Goal: Information Seeking & Learning: Learn about a topic

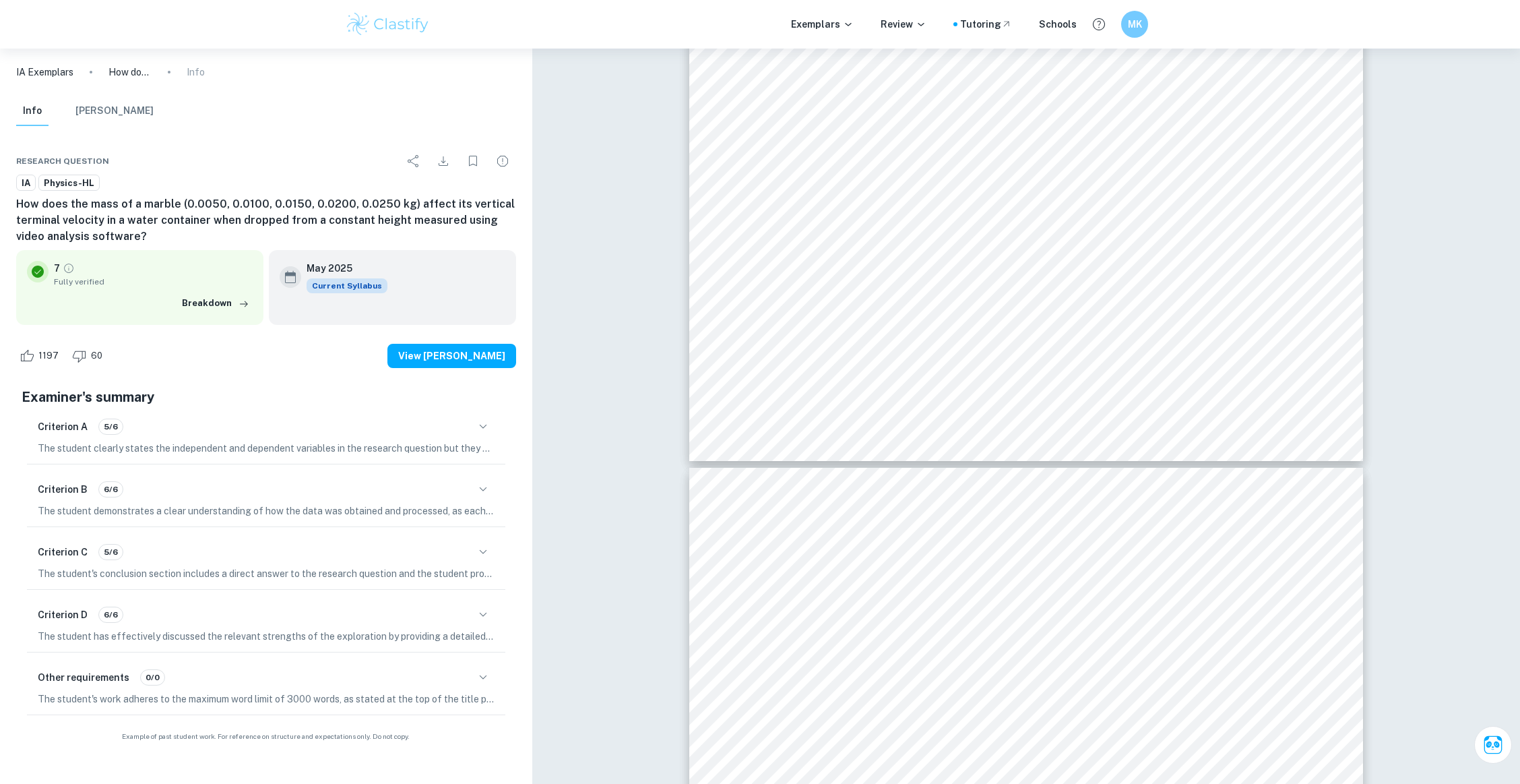
scroll to position [6418, 0]
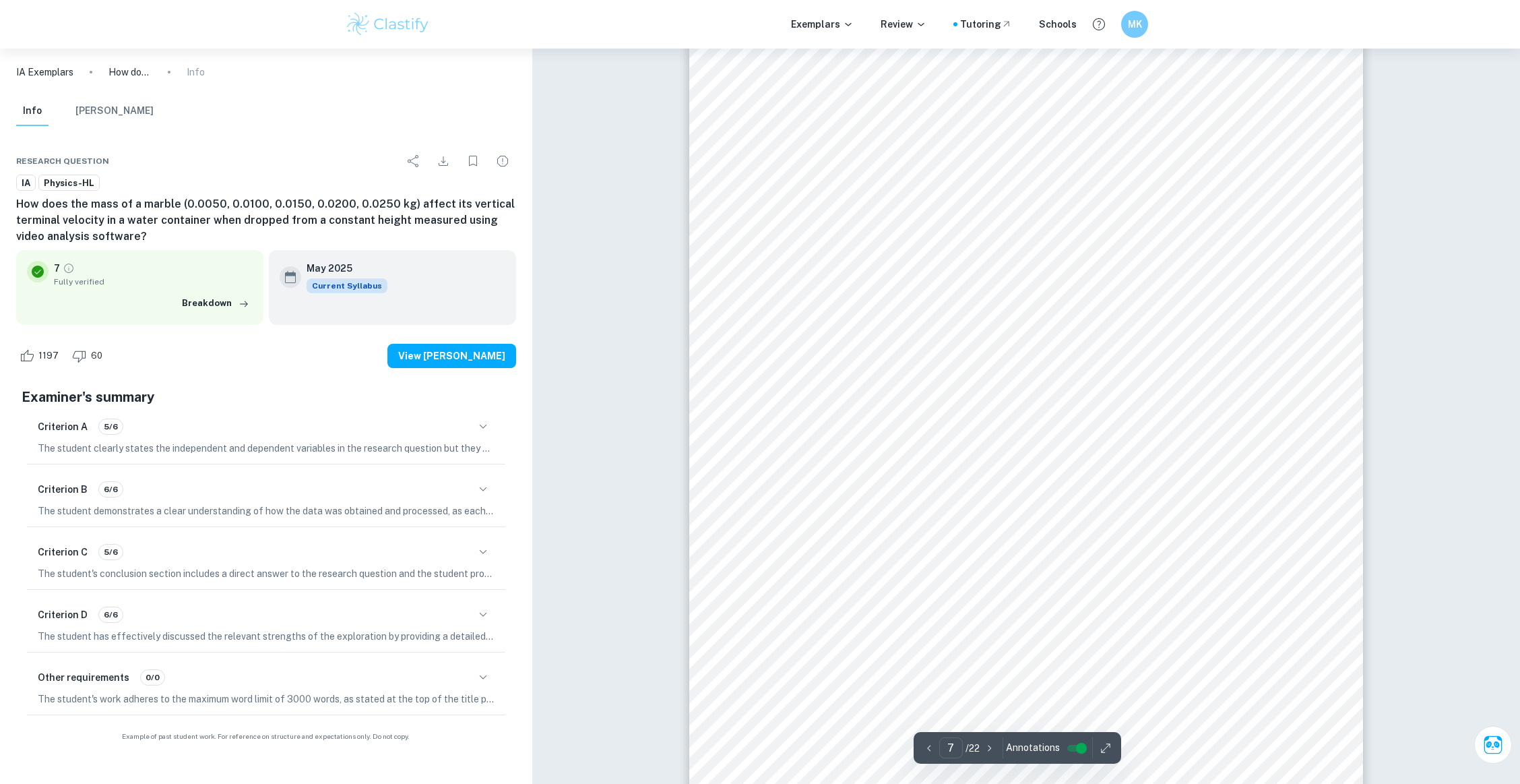
type input "8"
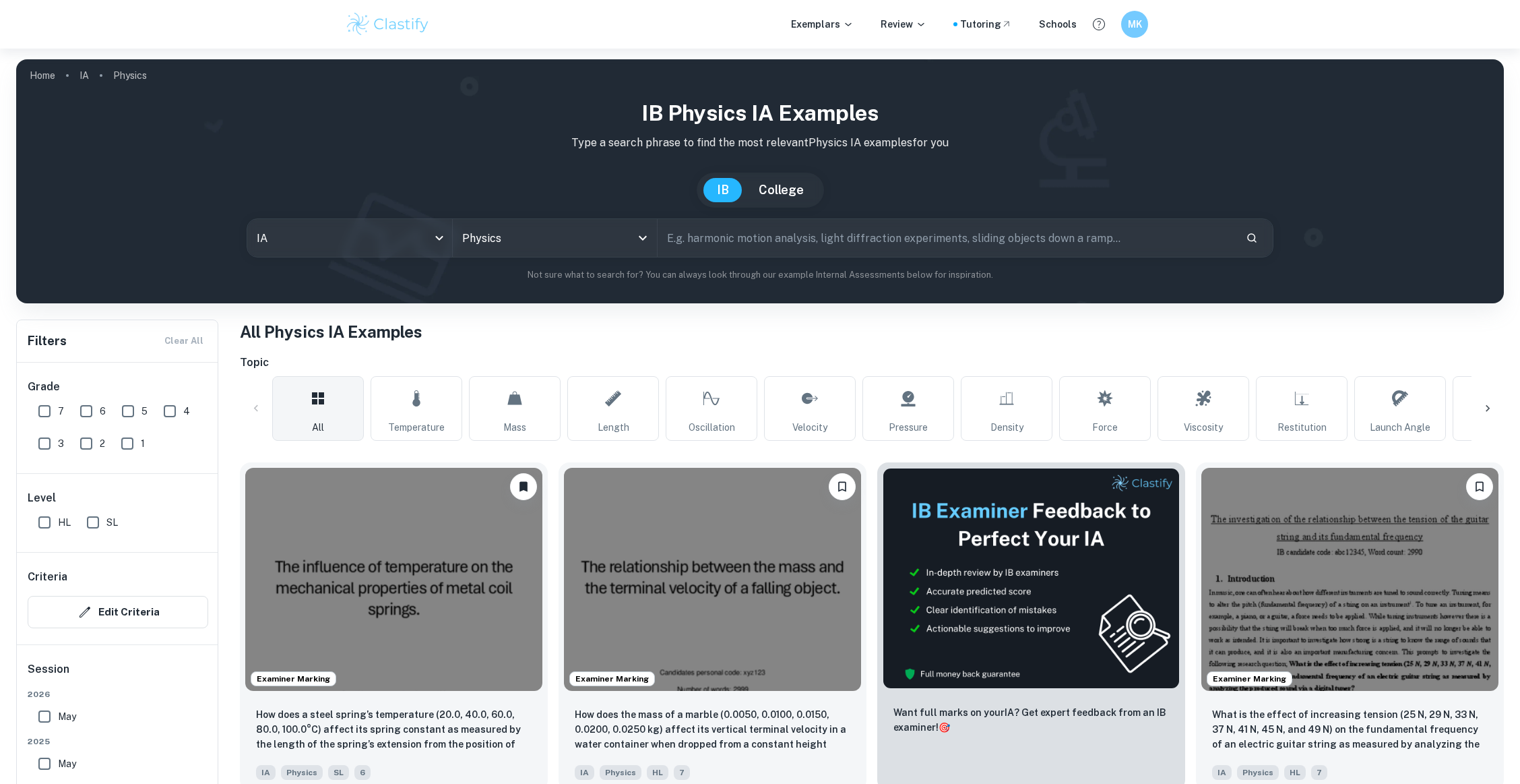
scroll to position [269, 0]
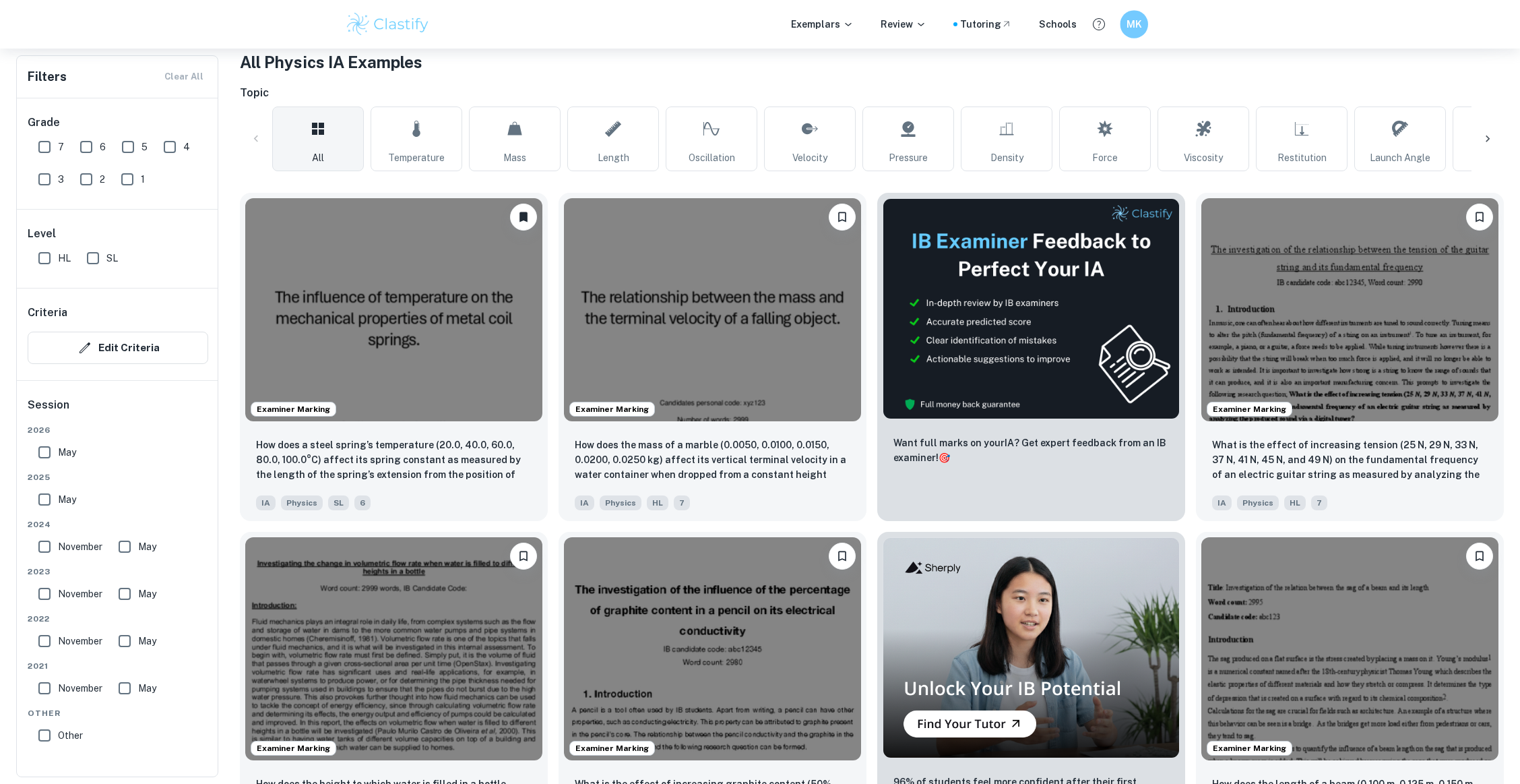
click at [1122, 29] on div "MK" at bounding box center [1134, 24] width 28 height 28
click at [1101, 68] on h6 "Dashboard" at bounding box center [1096, 68] width 52 height 15
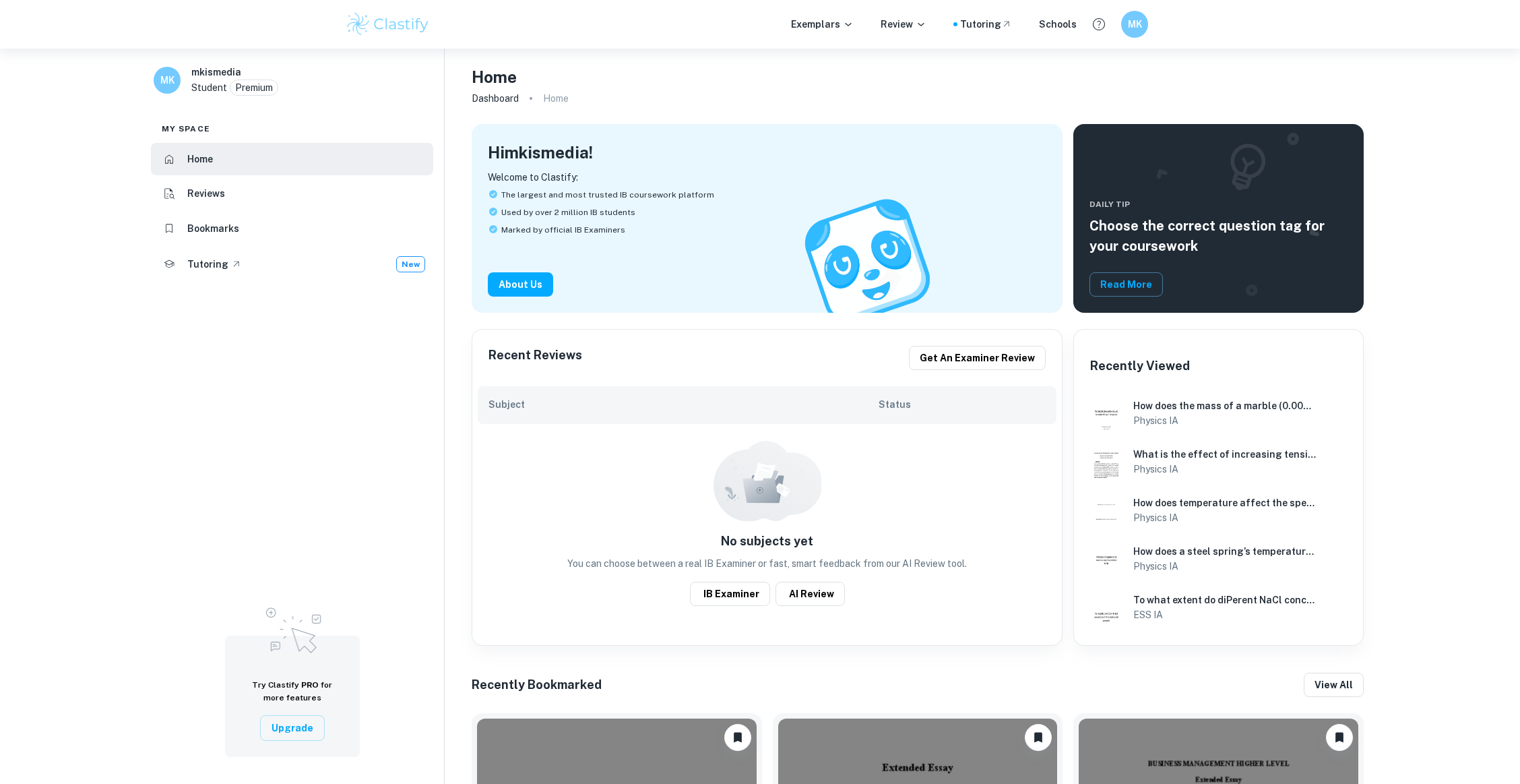
scroll to position [466, 0]
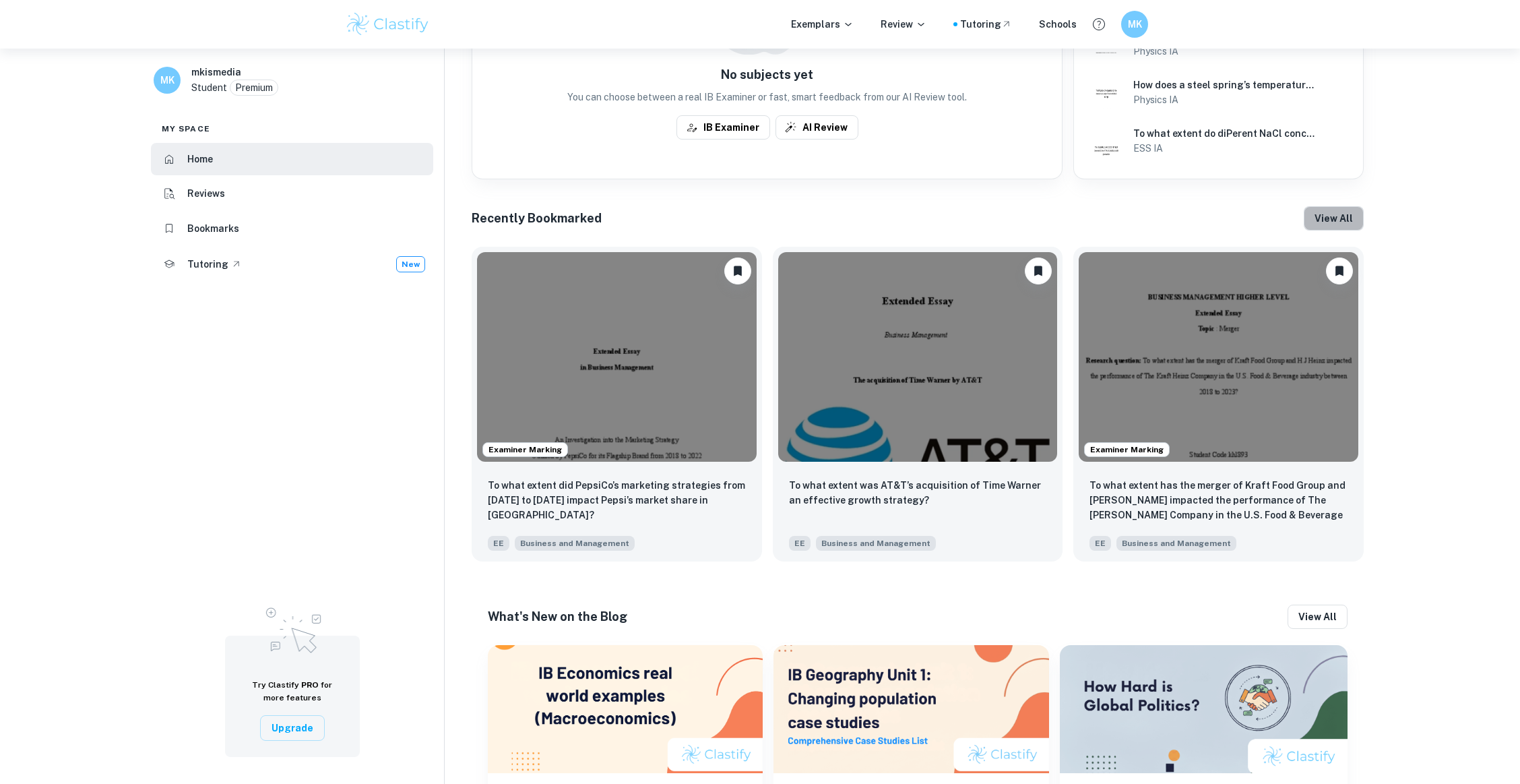
click at [1337, 214] on button "View all" at bounding box center [1334, 219] width 60 height 24
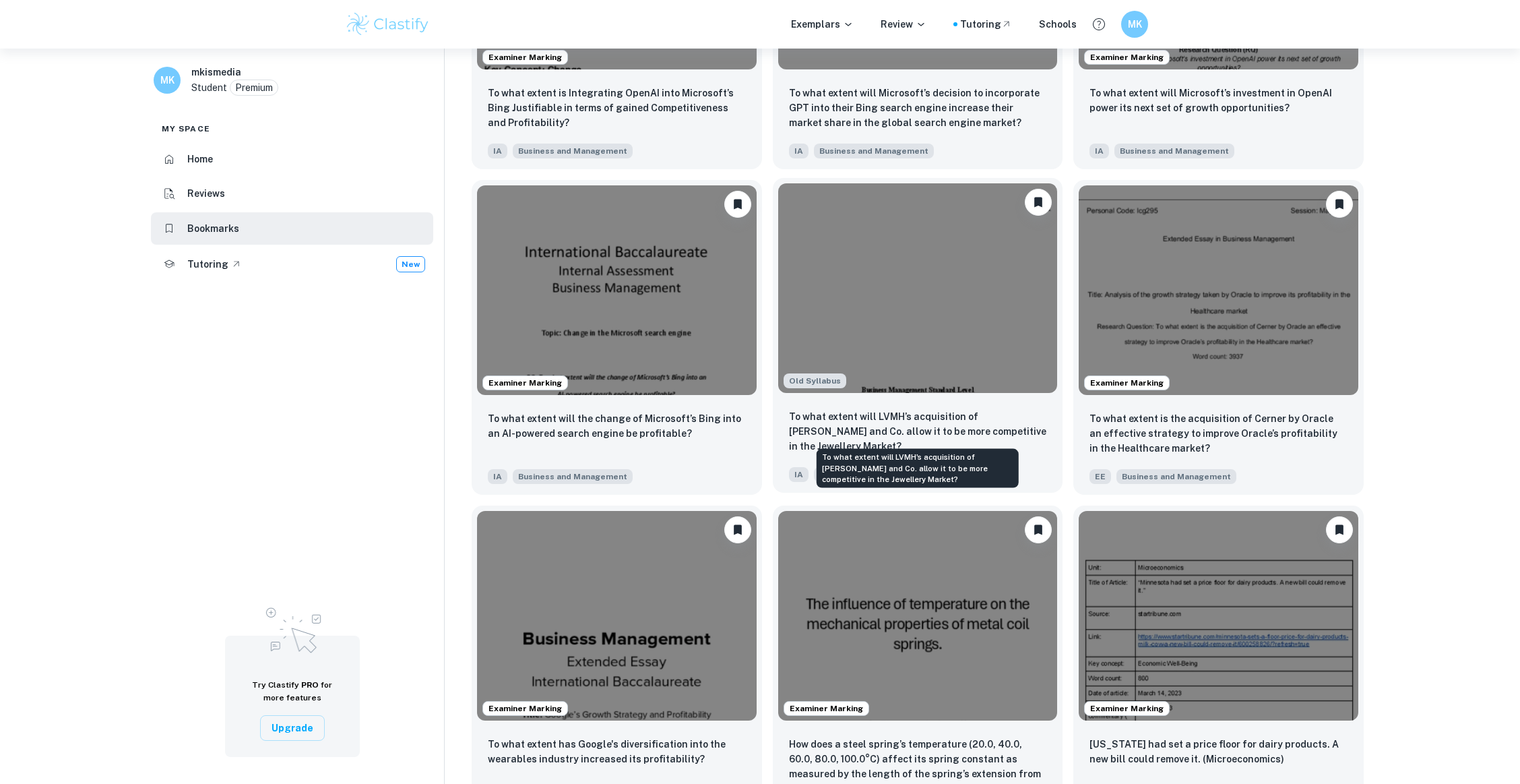
scroll to position [539, 0]
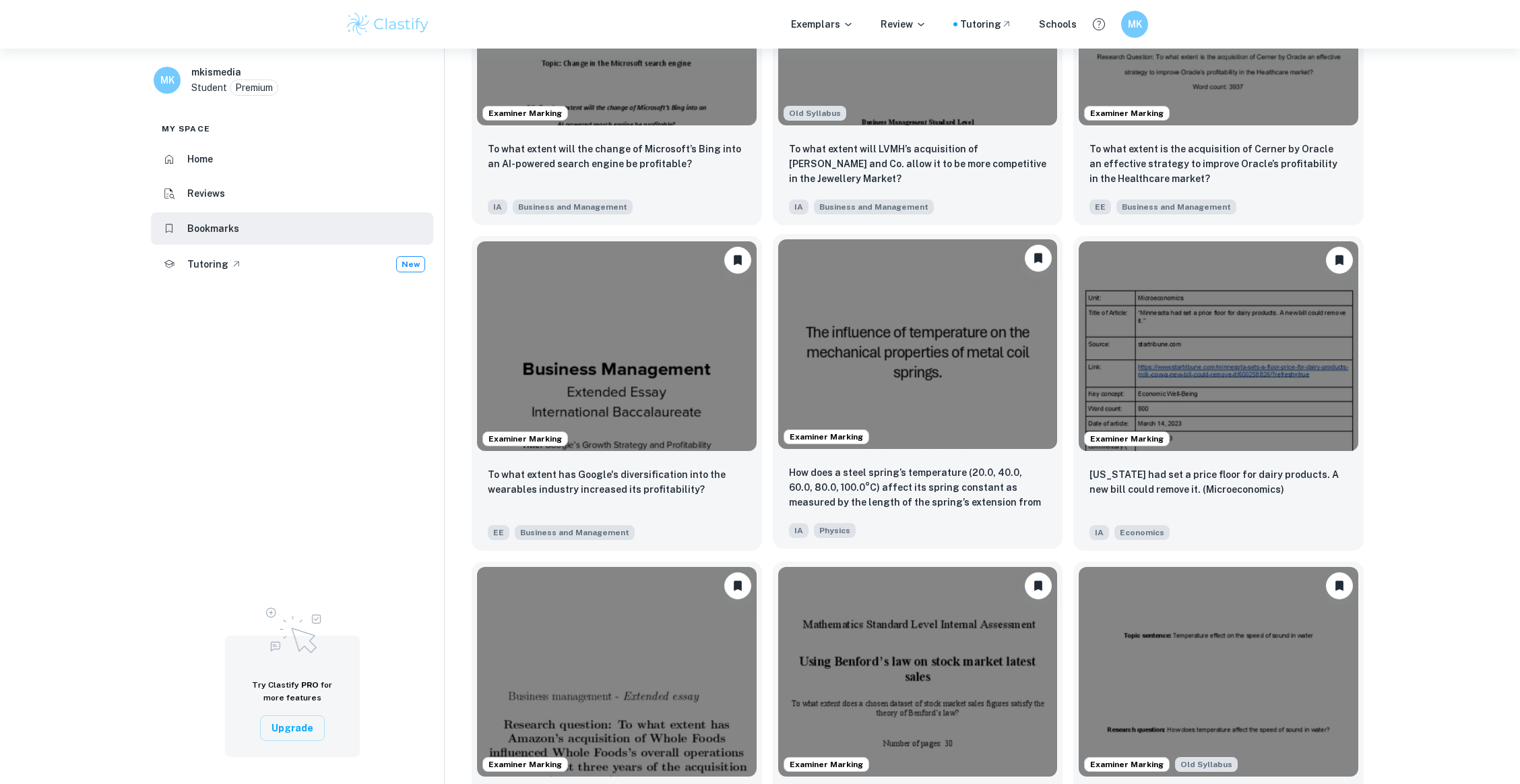
click at [917, 477] on p "How does a steel spring’s temperature (20.0, 40.0, 60.0, 80.0, 100.0°C) affect …" at bounding box center [917, 488] width 258 height 46
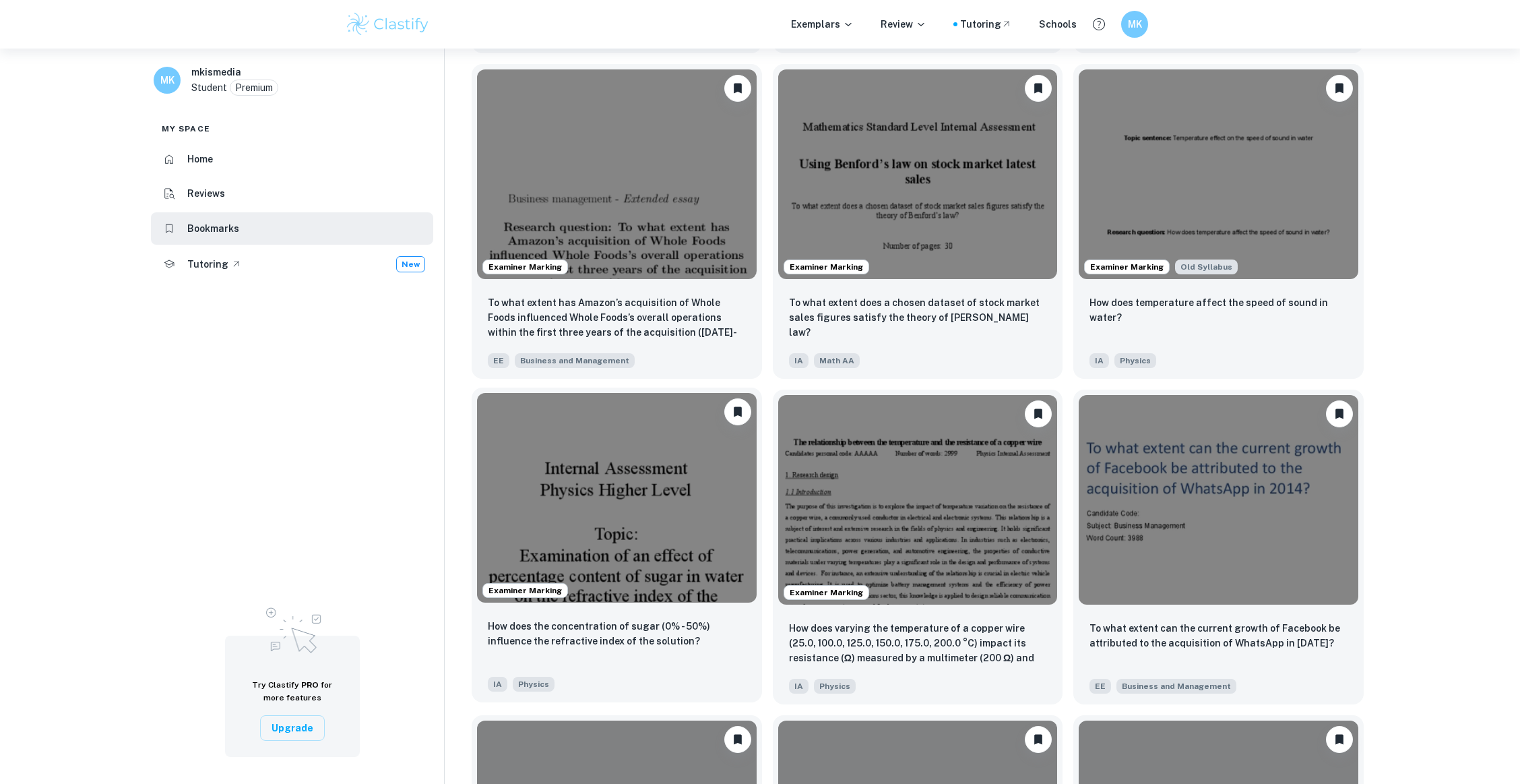
scroll to position [1126, 0]
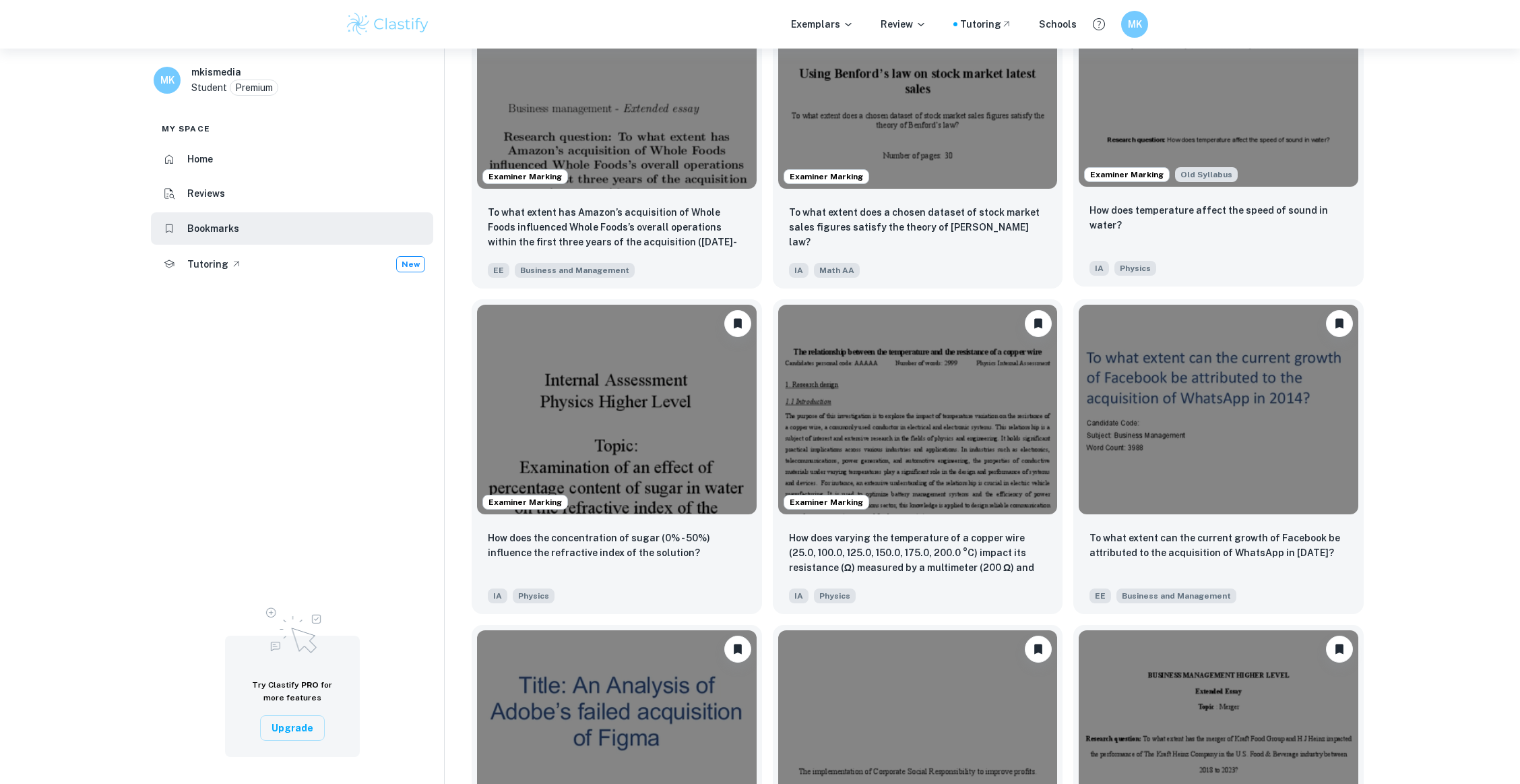
click at [1267, 211] on p "How does temperature affect the speed of sound in water?" at bounding box center [1218, 217] width 258 height 29
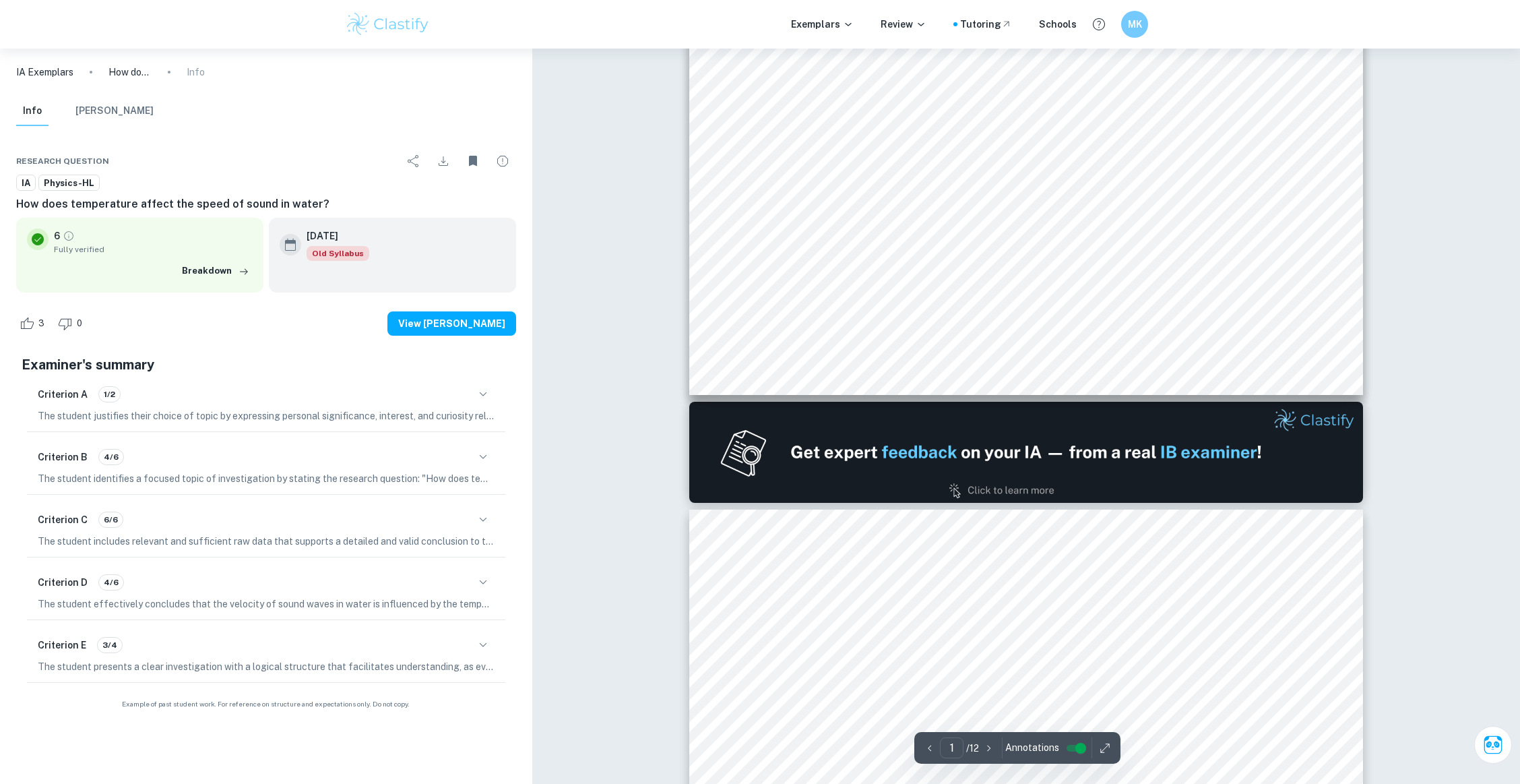
type input "2"
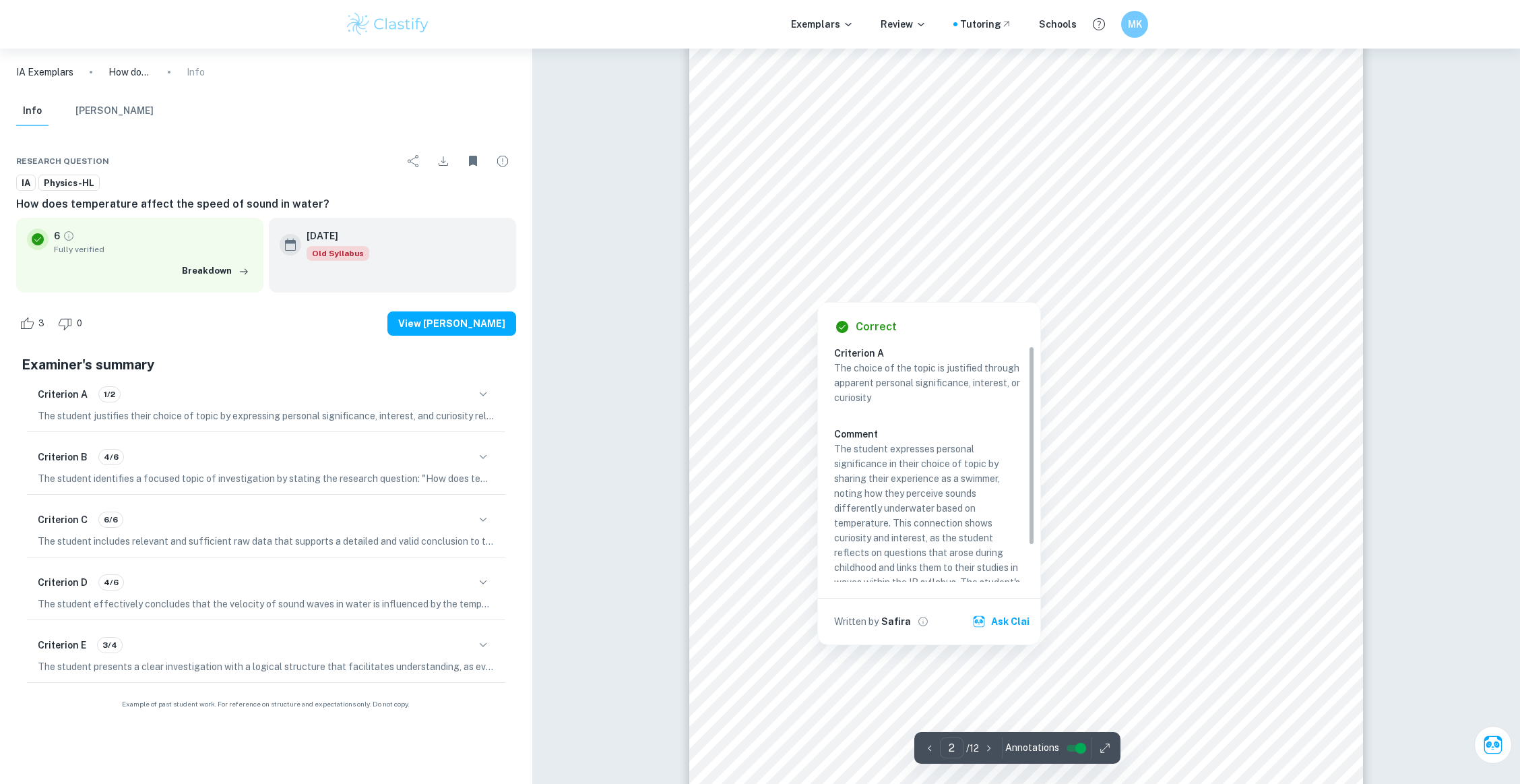
scroll to position [1168, 0]
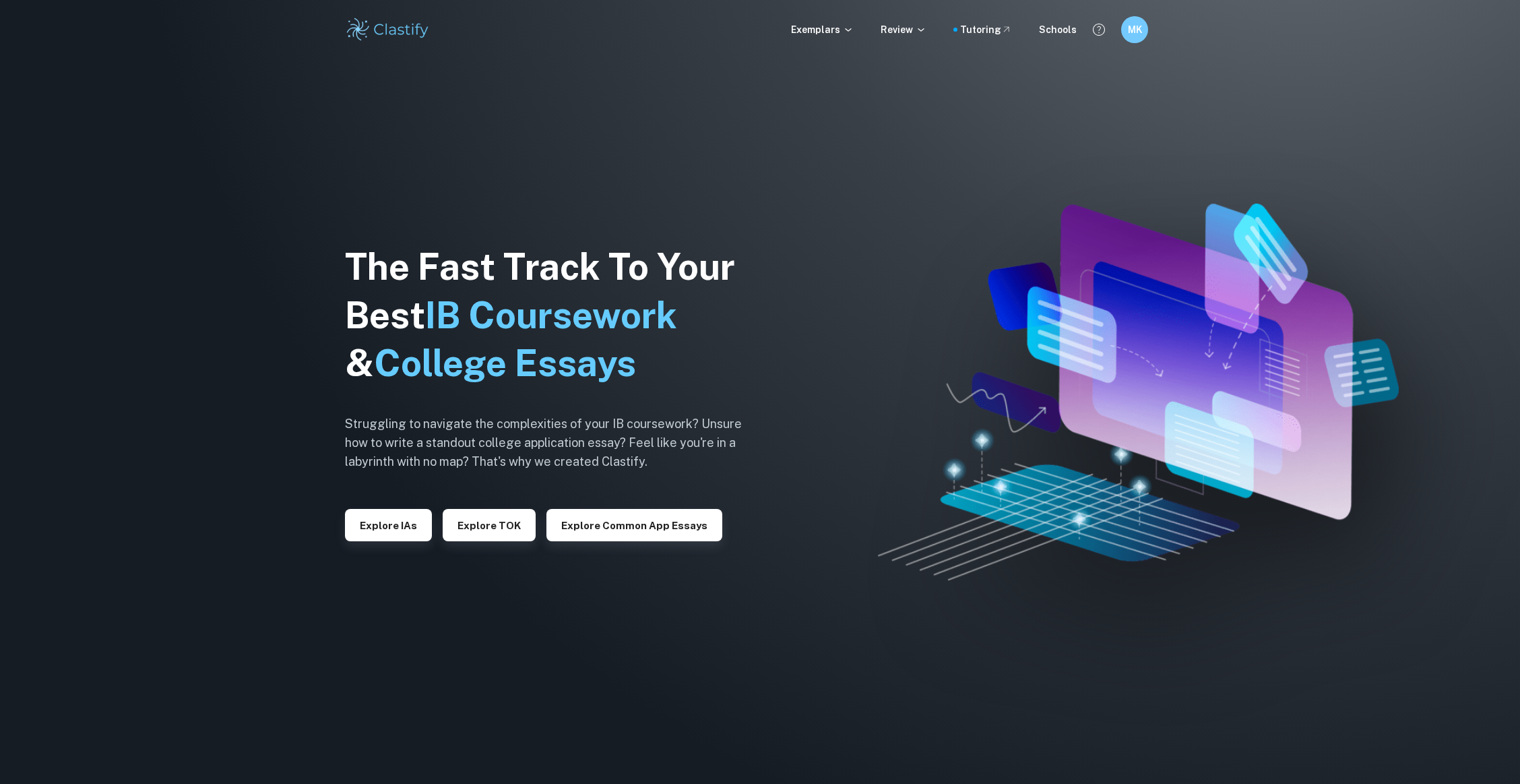
click at [823, 18] on div "Exemplars Review Tutoring Schools MK" at bounding box center [760, 29] width 862 height 27
click at [824, 22] on p "Exemplars" at bounding box center [822, 29] width 63 height 15
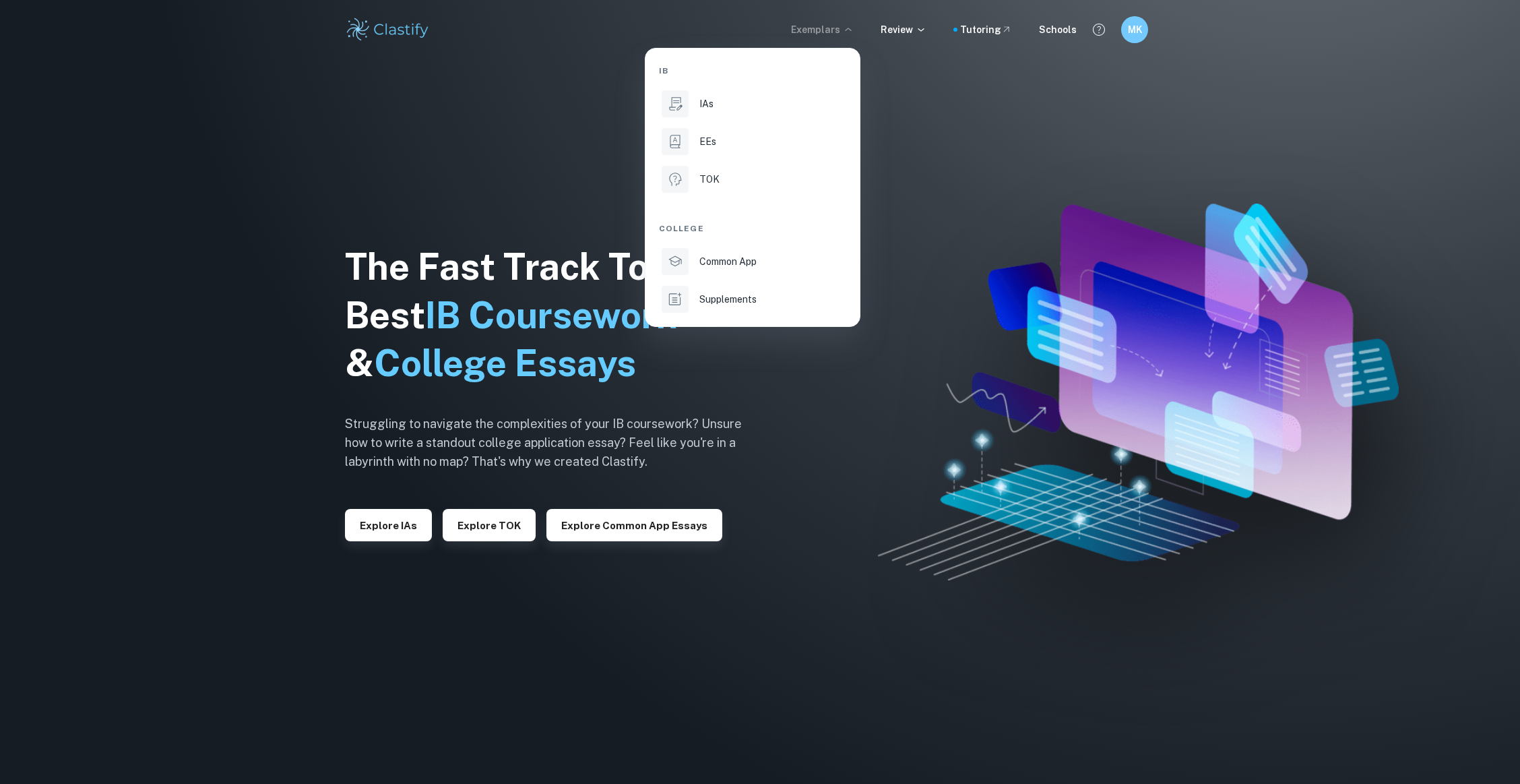
click at [764, 97] on div "IAs" at bounding box center [771, 103] width 144 height 15
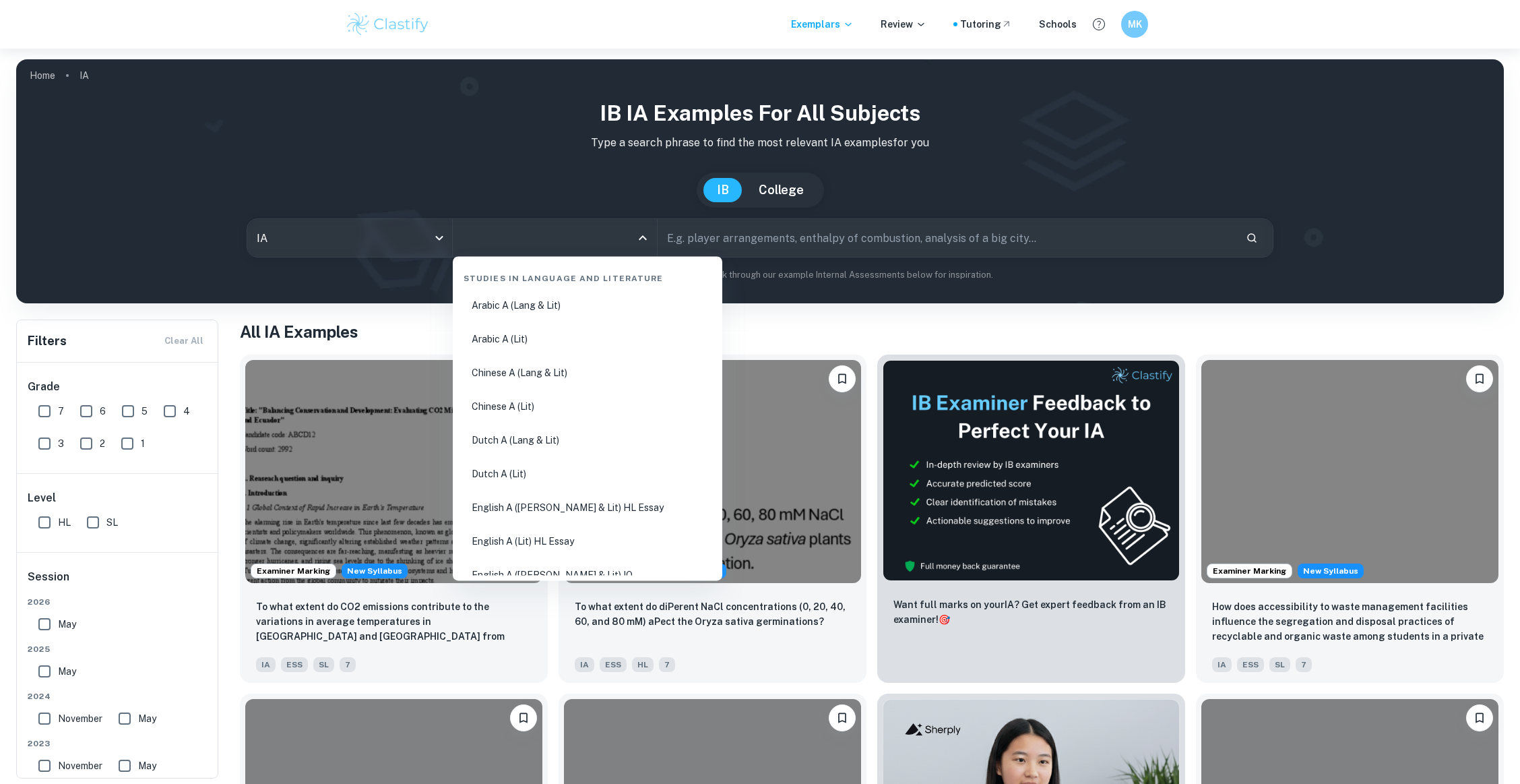
click at [530, 233] on input "All Subjects" at bounding box center [544, 237] width 172 height 25
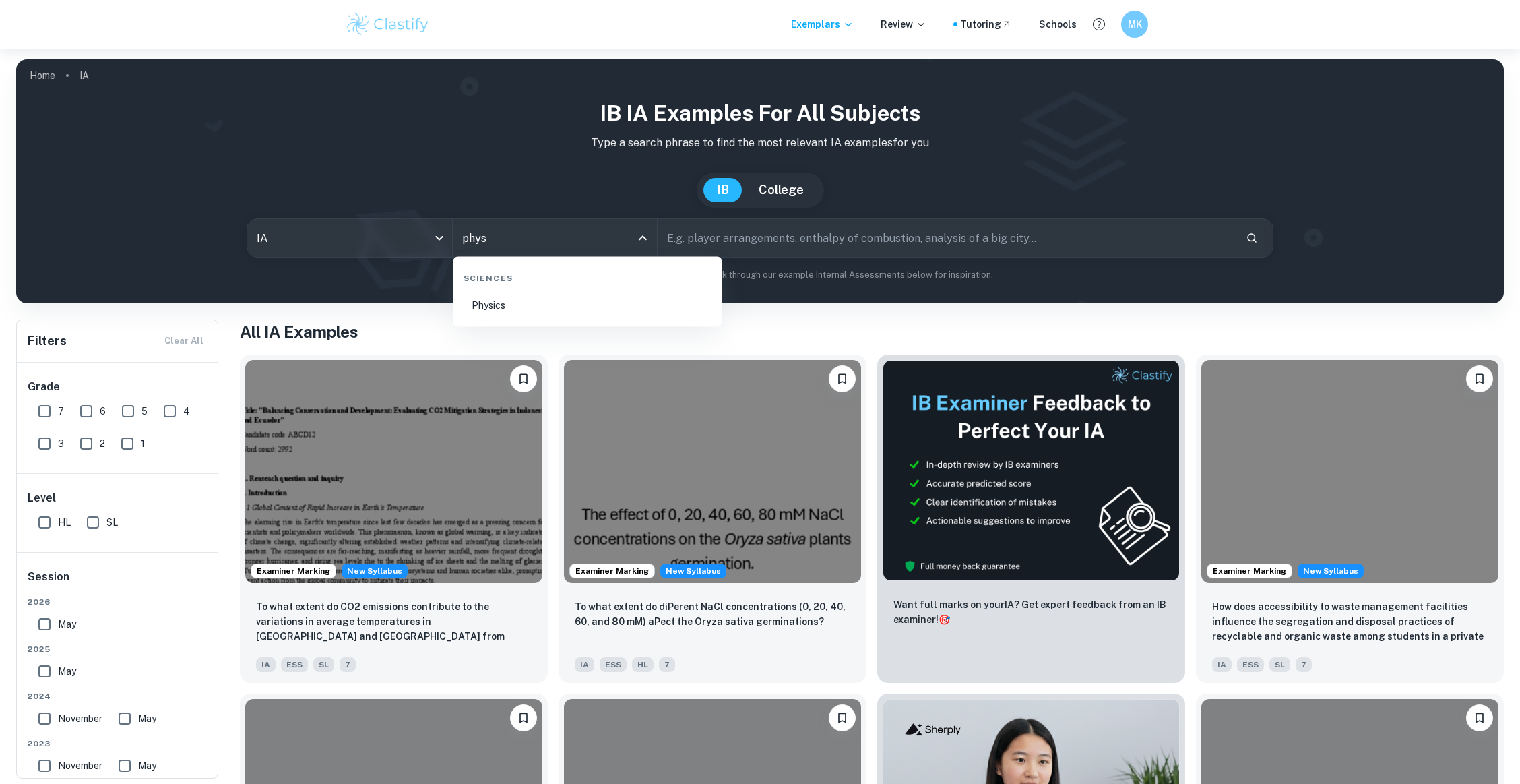
click at [481, 295] on li "Physics" at bounding box center [587, 305] width 259 height 31
type input "Physics"
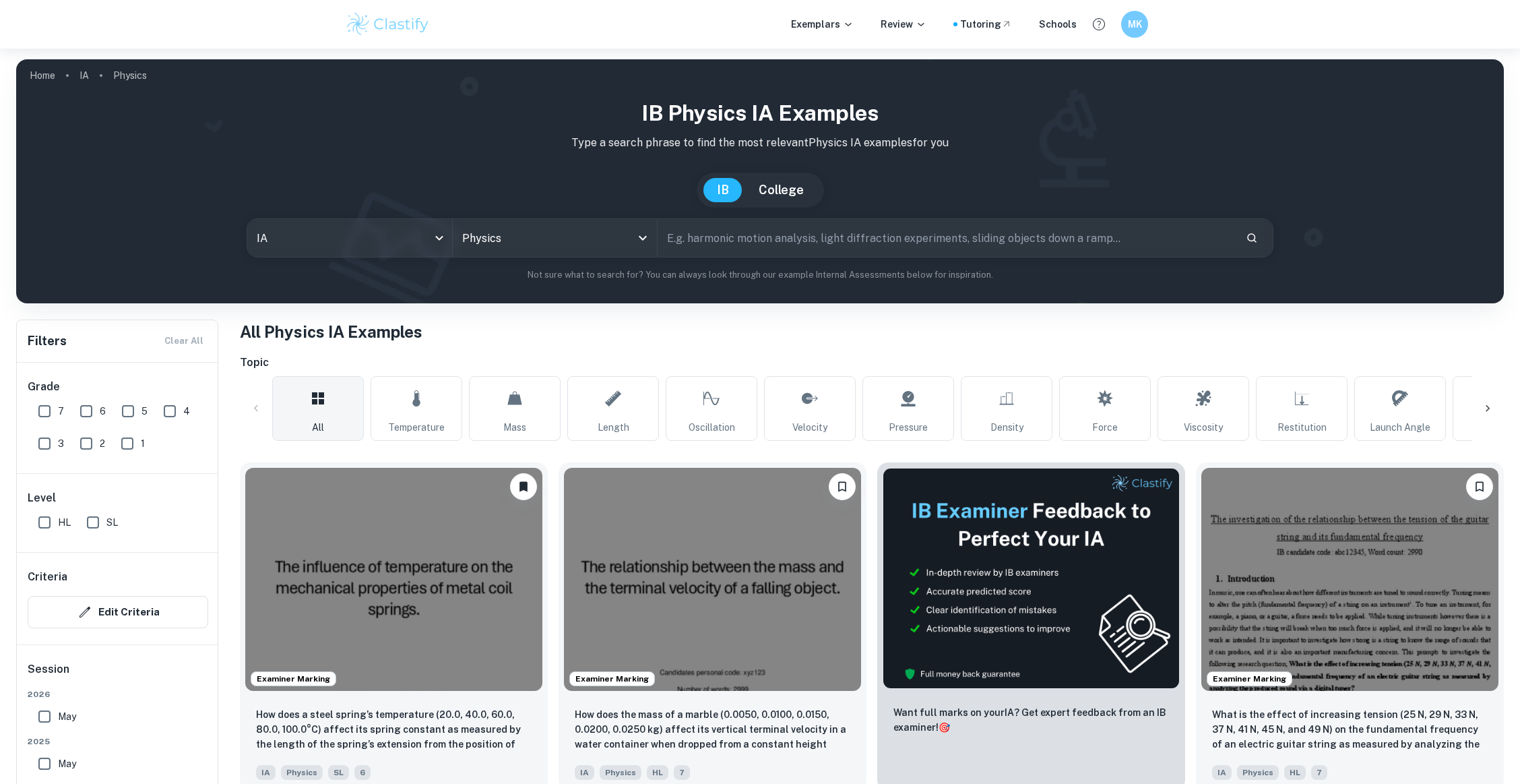
scroll to position [629, 0]
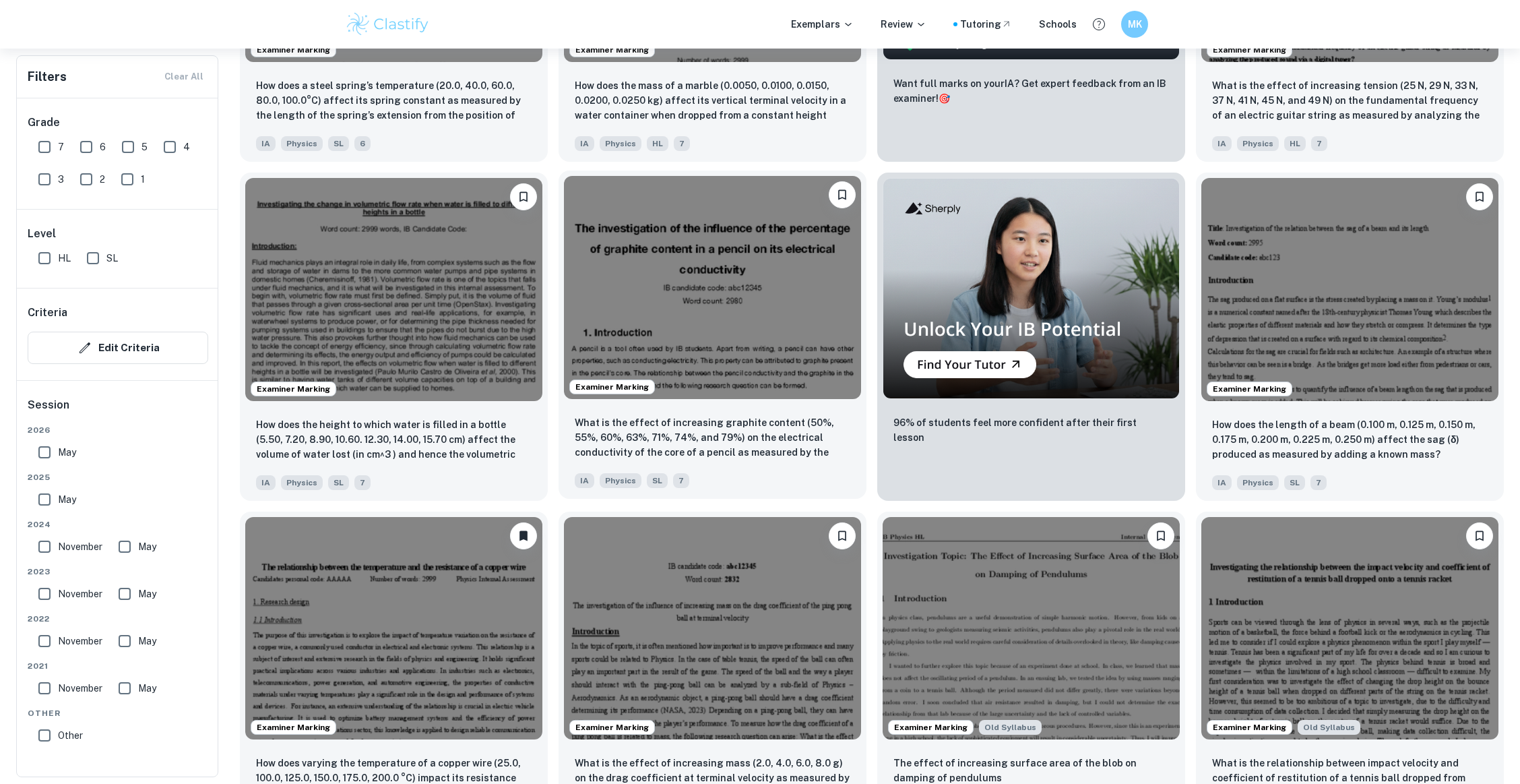
click at [704, 372] on img at bounding box center [712, 287] width 297 height 223
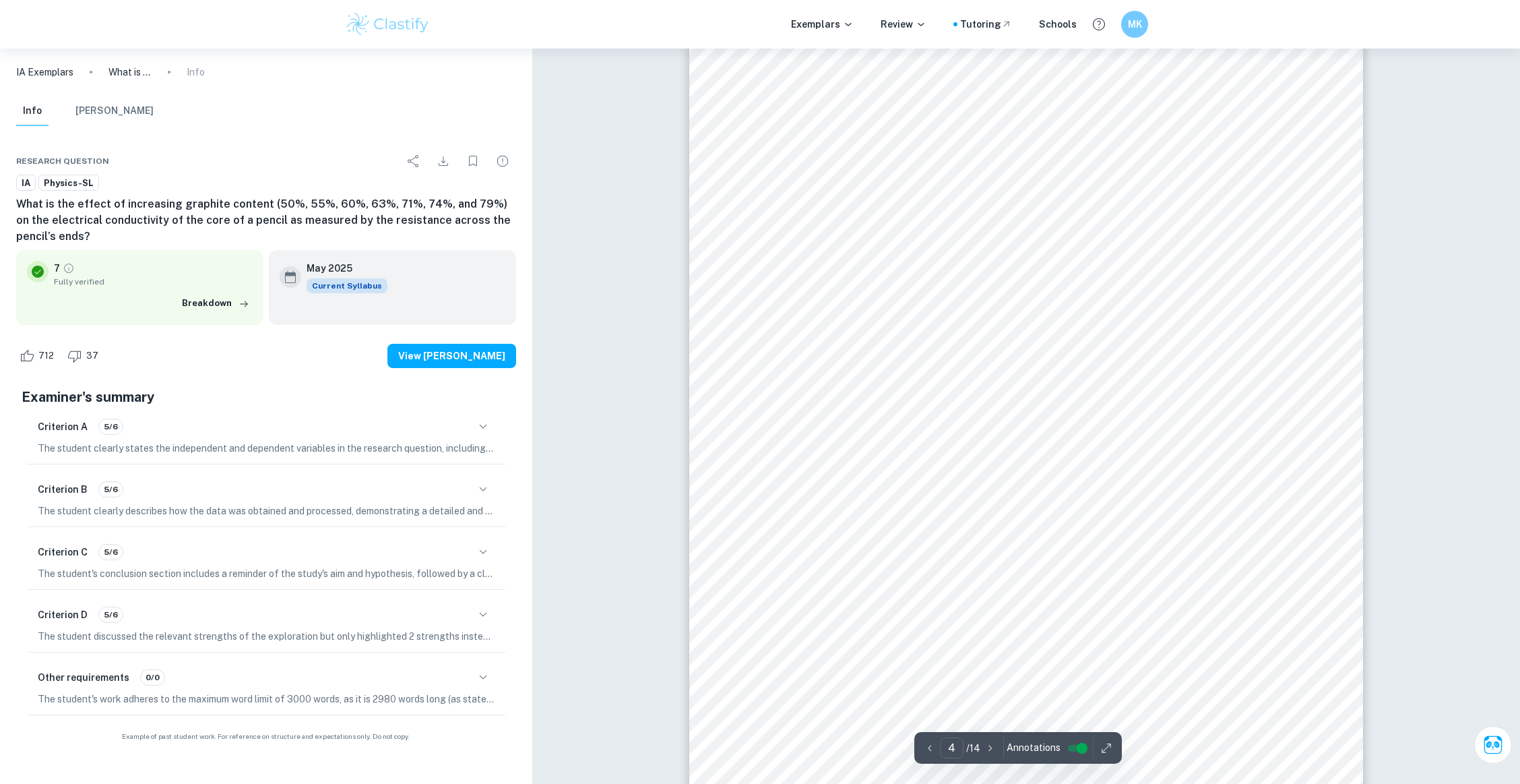
type input "5"
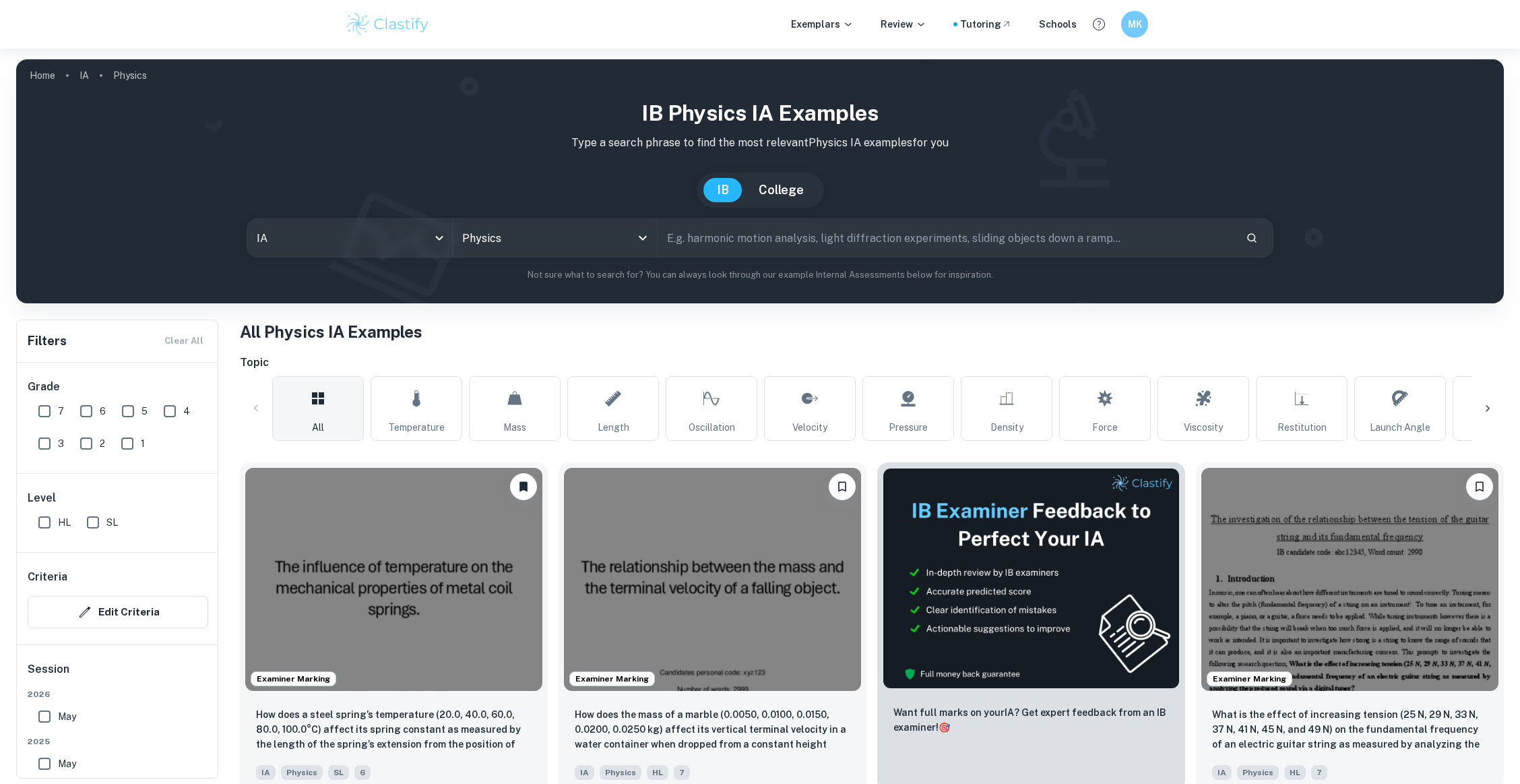
click at [691, 233] on input "text" at bounding box center [947, 237] width 577 height 37
type input "temperature"
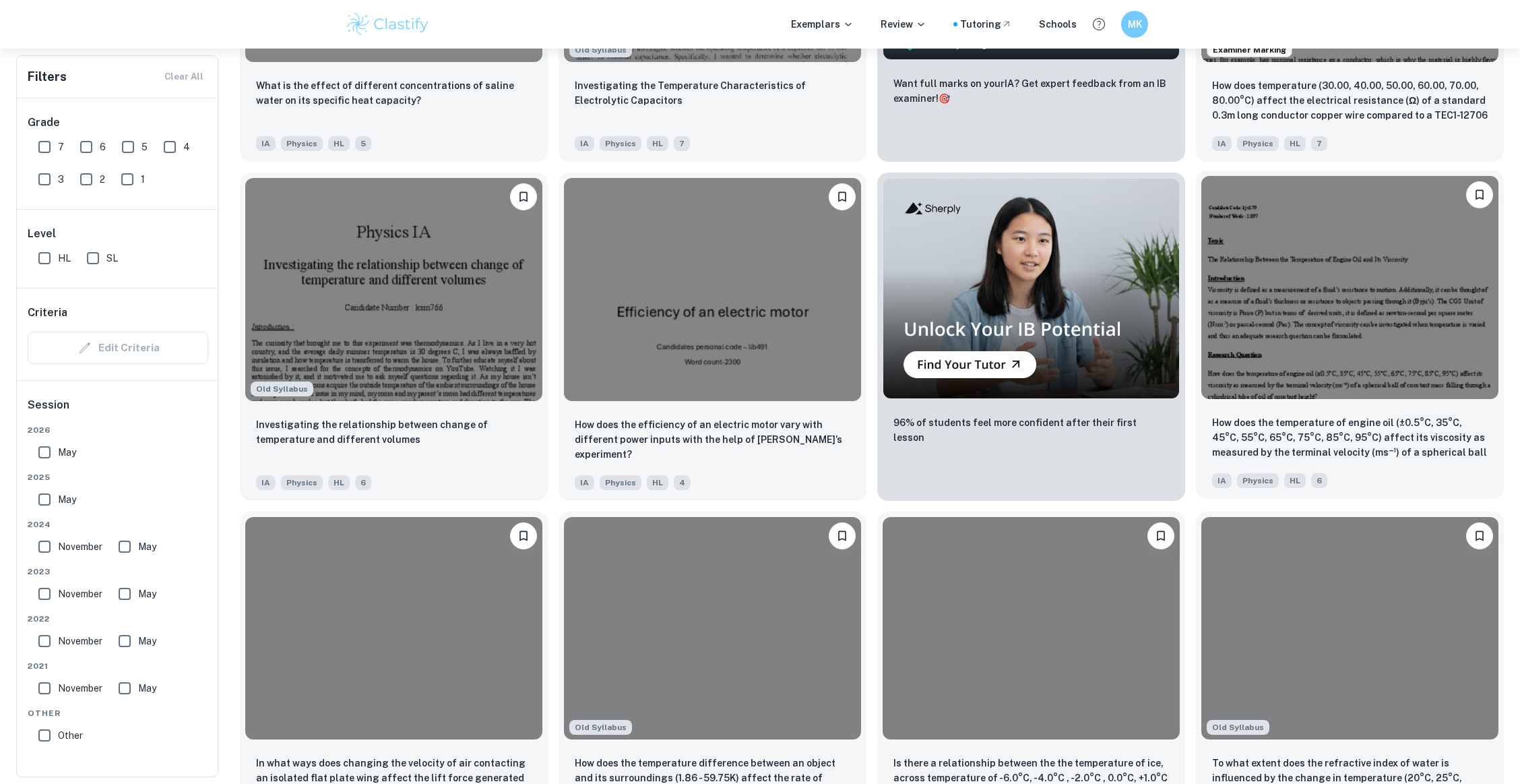
scroll to position [718, 0]
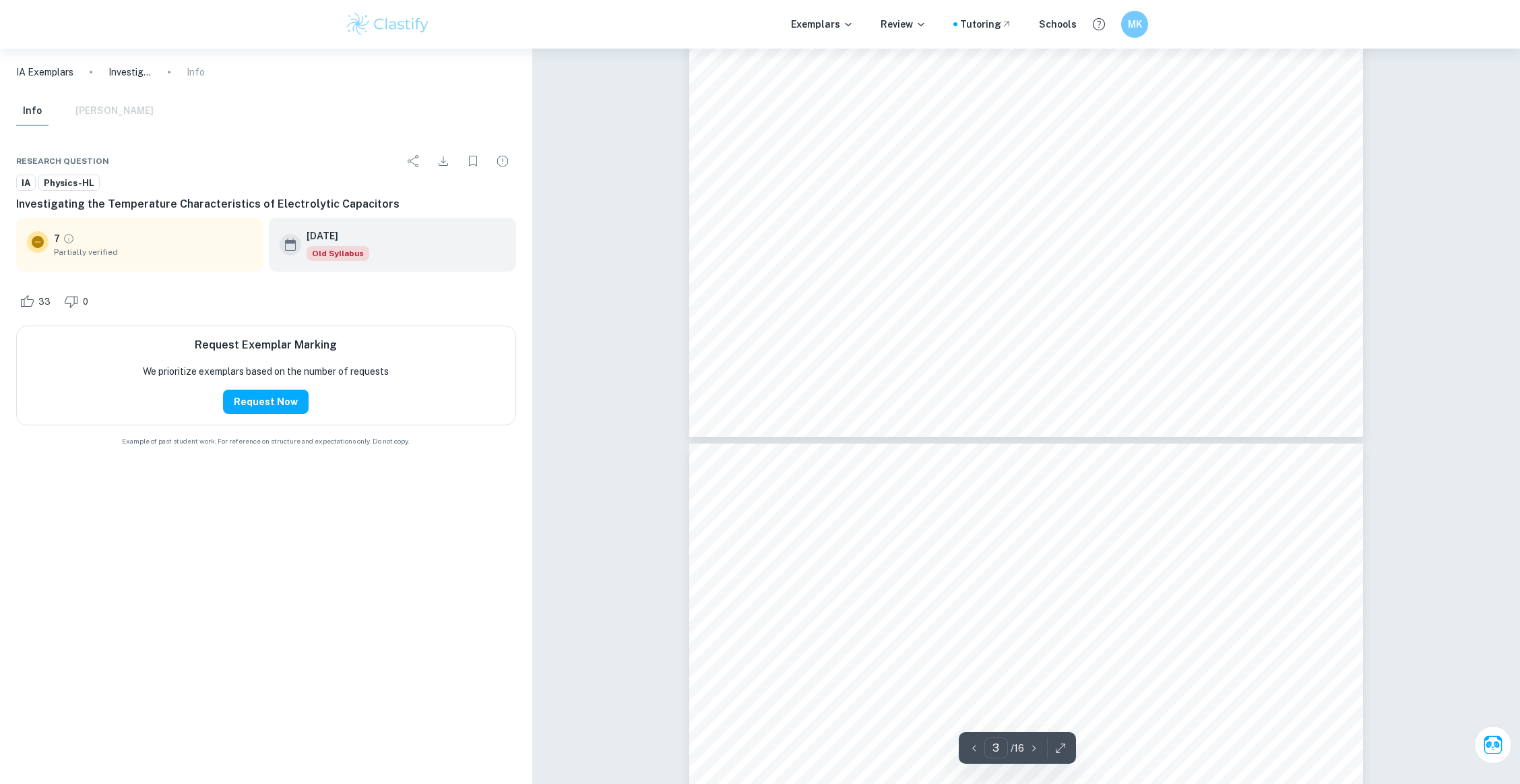
type input "4"
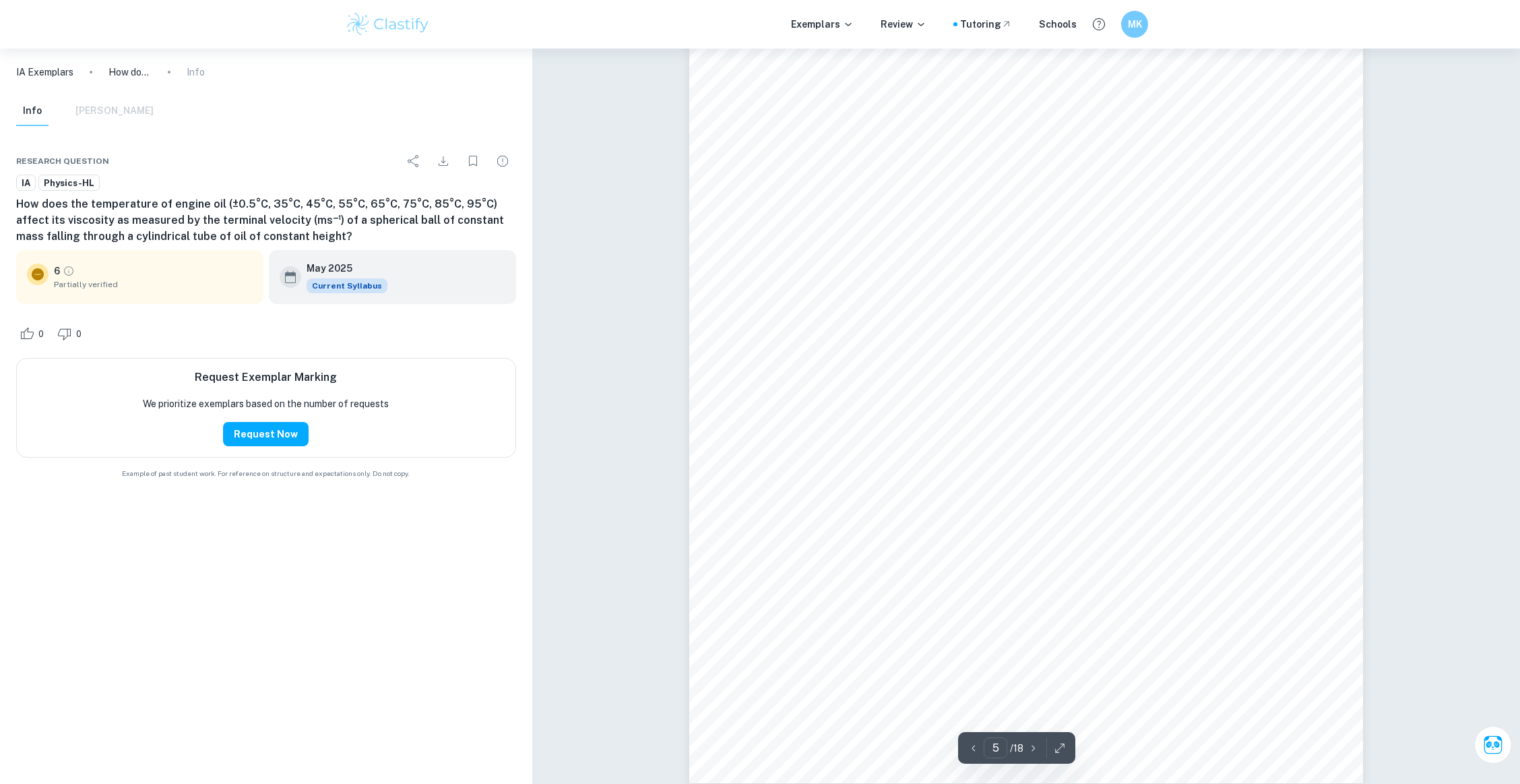
type input "6"
